Goal: Task Accomplishment & Management: Use online tool/utility

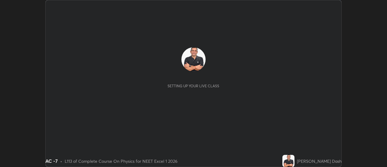
scroll to position [167, 387]
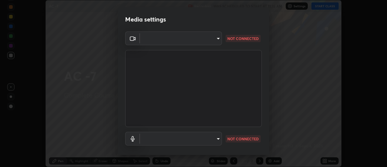
type input "dff715f2b8103cd99efd98edb1208d423aa6cea85c5a492e25875cbf54650d32"
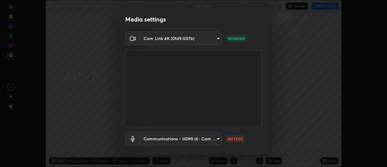
scroll to position [32, 0]
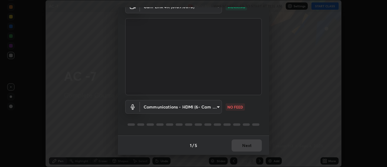
click at [218, 106] on body "Erase all AC -7 Recording WAS SCHEDULED TO START AT 11:15 AM Settings START CLA…" at bounding box center [193, 83] width 387 height 167
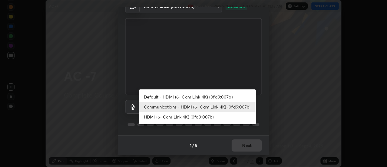
click at [225, 97] on li "Default - HDMI (6- Cam Link 4K) (0fd9:007b)" at bounding box center [197, 97] width 117 height 10
type input "default"
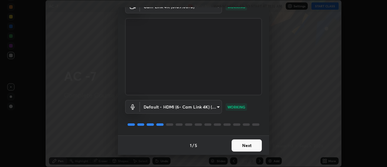
click at [252, 145] on button "Next" at bounding box center [247, 145] width 30 height 12
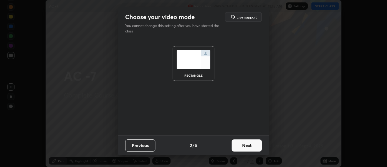
scroll to position [0, 0]
click at [254, 145] on button "Next" at bounding box center [247, 145] width 30 height 12
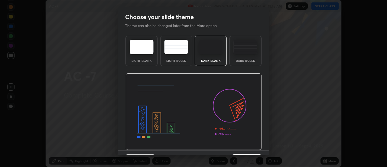
scroll to position [15, 0]
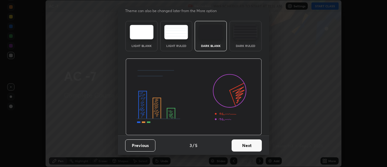
click at [249, 146] on button "Next" at bounding box center [247, 145] width 30 height 12
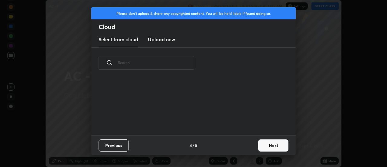
click at [266, 144] on button "Next" at bounding box center [274, 145] width 30 height 12
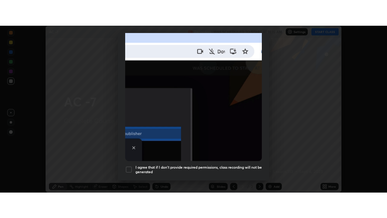
scroll to position [155, 0]
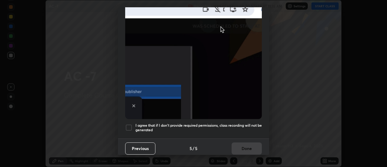
click at [132, 124] on div at bounding box center [128, 127] width 7 height 7
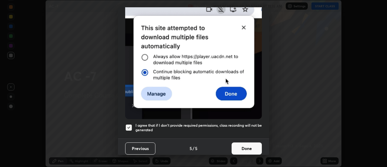
click at [245, 142] on button "Done" at bounding box center [247, 148] width 30 height 12
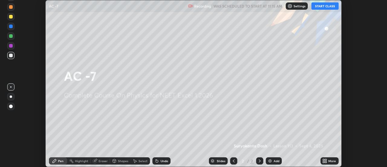
click at [272, 159] on div "Add" at bounding box center [274, 160] width 16 height 7
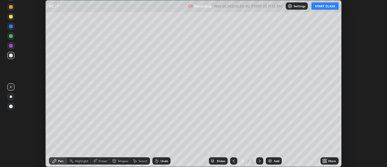
click at [326, 160] on icon at bounding box center [327, 160] width 2 height 2
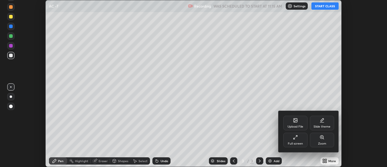
click at [294, 143] on div "Full screen" at bounding box center [295, 143] width 15 height 3
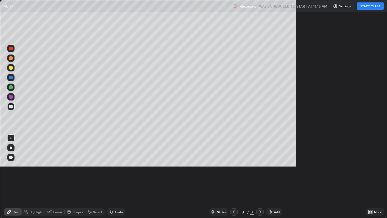
scroll to position [218, 387]
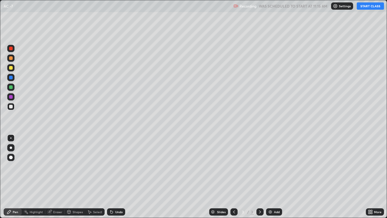
click at [365, 8] on button "START CLASS" at bounding box center [370, 5] width 27 height 7
click at [13, 68] on div at bounding box center [10, 67] width 7 height 7
click at [119, 166] on div "Undo" at bounding box center [119, 211] width 8 height 3
click at [120, 166] on div "Undo" at bounding box center [116, 211] width 18 height 7
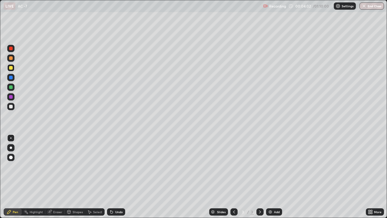
click at [119, 166] on div "Undo" at bounding box center [116, 211] width 18 height 7
click at [120, 166] on div "Undo" at bounding box center [116, 211] width 18 height 7
click at [259, 166] on div at bounding box center [260, 212] width 7 height 12
click at [258, 166] on div at bounding box center [260, 212] width 7 height 12
click at [259, 166] on div at bounding box center [260, 212] width 7 height 12
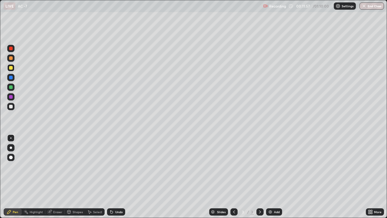
click at [259, 166] on div at bounding box center [260, 212] width 7 height 12
click at [96, 166] on div "Select" at bounding box center [97, 211] width 9 height 3
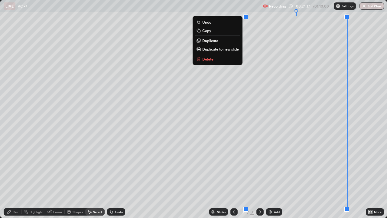
click at [213, 31] on button "Copy" at bounding box center [217, 30] width 45 height 7
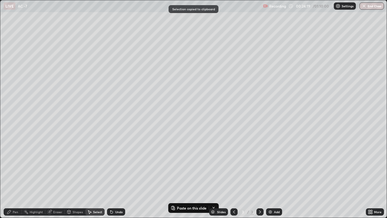
click at [273, 166] on div "Add" at bounding box center [274, 211] width 16 height 7
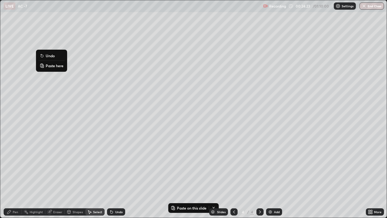
click at [52, 66] on p "Paste here" at bounding box center [55, 65] width 18 height 5
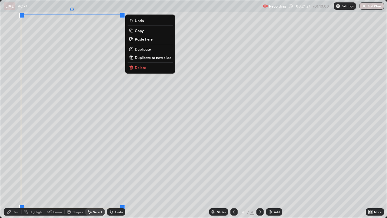
click at [139, 119] on div "0 ° Undo Copy Paste here Duplicate Duplicate to new slide Delete" at bounding box center [193, 108] width 387 height 217
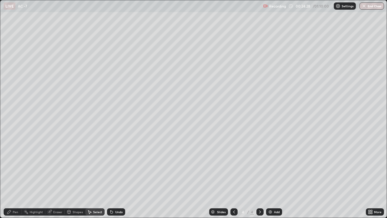
click at [57, 166] on div "Eraser" at bounding box center [57, 211] width 9 height 3
click at [17, 166] on div "Pen" at bounding box center [15, 211] width 5 height 3
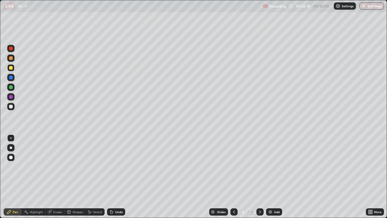
click at [13, 88] on div at bounding box center [10, 87] width 7 height 7
click at [121, 166] on div "Undo" at bounding box center [119, 211] width 8 height 3
click at [13, 51] on div at bounding box center [10, 48] width 7 height 7
click at [12, 78] on div at bounding box center [11, 78] width 4 height 4
click at [13, 89] on div at bounding box center [10, 87] width 7 height 7
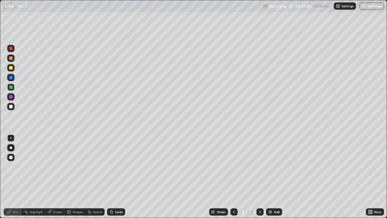
click at [234, 166] on icon at bounding box center [234, 211] width 5 height 5
click at [260, 166] on icon at bounding box center [260, 211] width 5 height 5
click at [273, 166] on div "Add" at bounding box center [274, 211] width 16 height 7
click at [113, 166] on icon at bounding box center [111, 211] width 5 height 5
click at [234, 166] on icon at bounding box center [234, 211] width 5 height 5
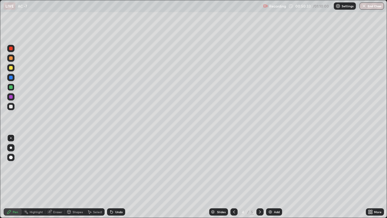
click at [260, 166] on icon at bounding box center [260, 211] width 5 height 5
click at [14, 97] on div at bounding box center [10, 96] width 7 height 7
click at [365, 5] on img "button" at bounding box center [364, 6] width 5 height 5
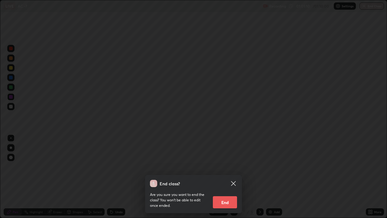
click at [225, 166] on button "End" at bounding box center [225, 202] width 24 height 12
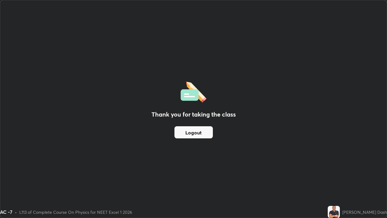
click at [195, 132] on button "Logout" at bounding box center [194, 132] width 38 height 12
